Goal: Information Seeking & Learning: Learn about a topic

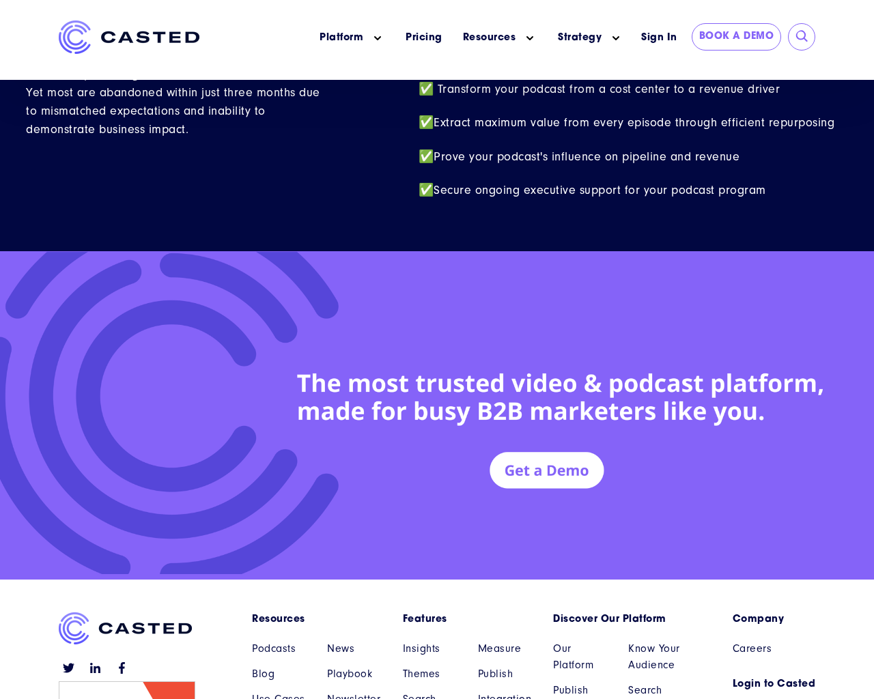
scroll to position [5972, 0]
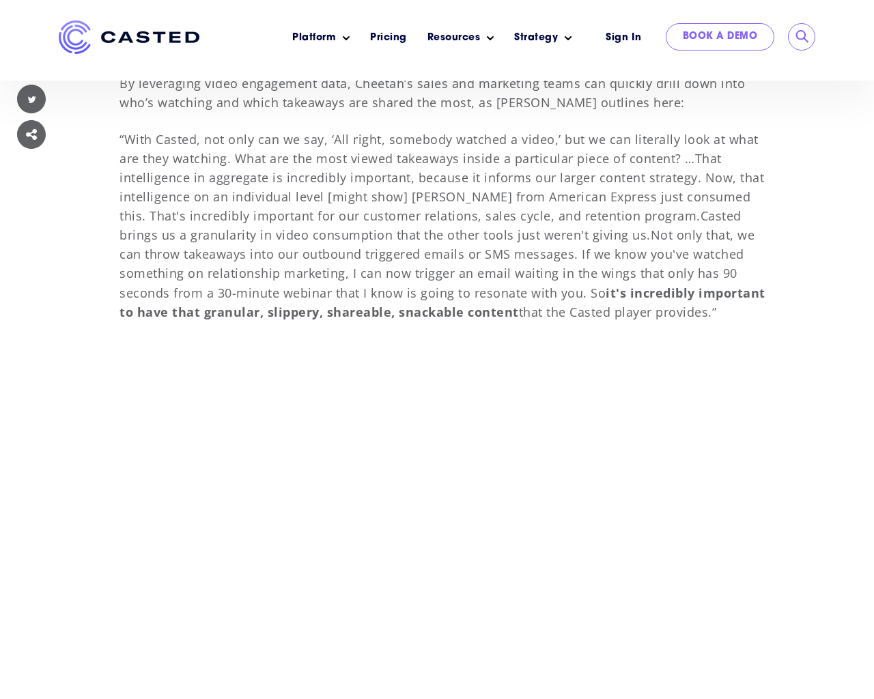
scroll to position [9903, 0]
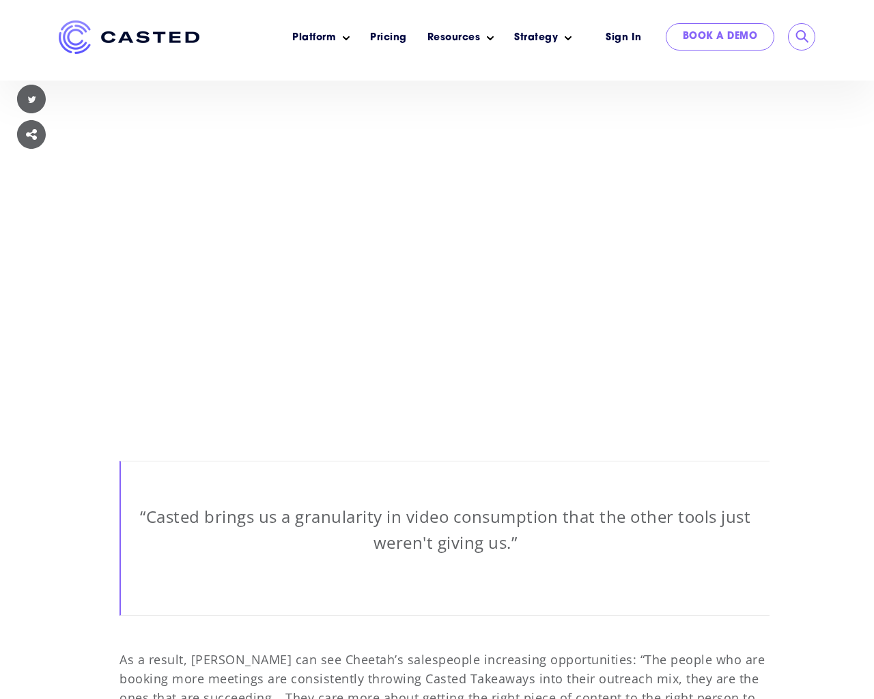
scroll to position [9903, 0]
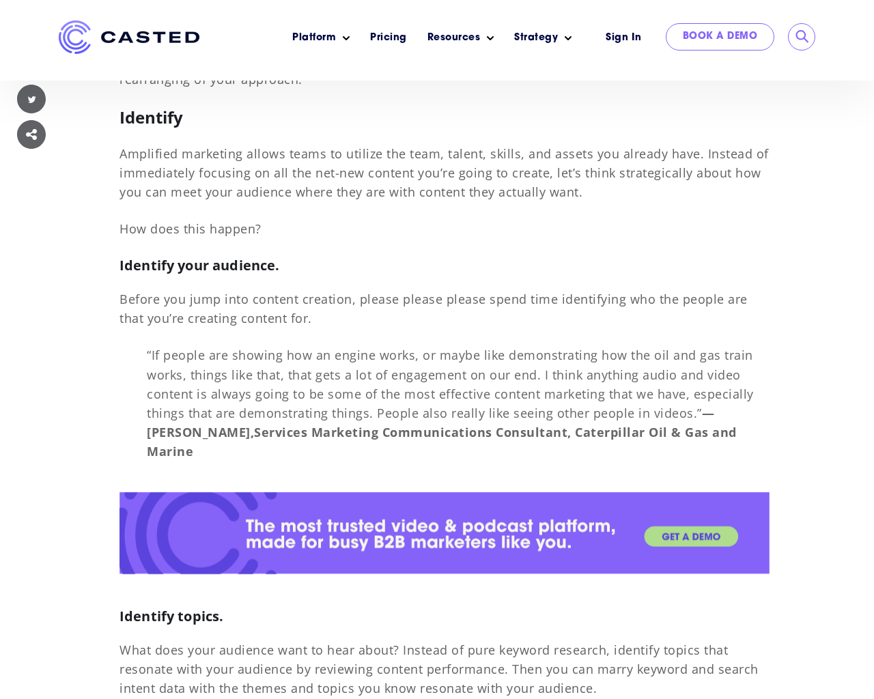
scroll to position [10245, 0]
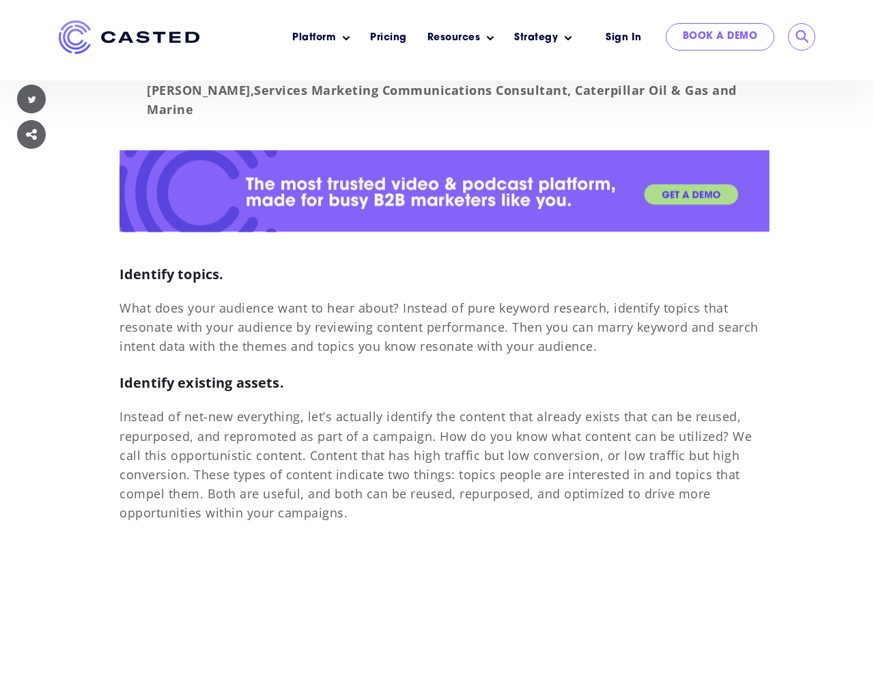
scroll to position [10245, 0]
